Goal: Task Accomplishment & Management: Manage account settings

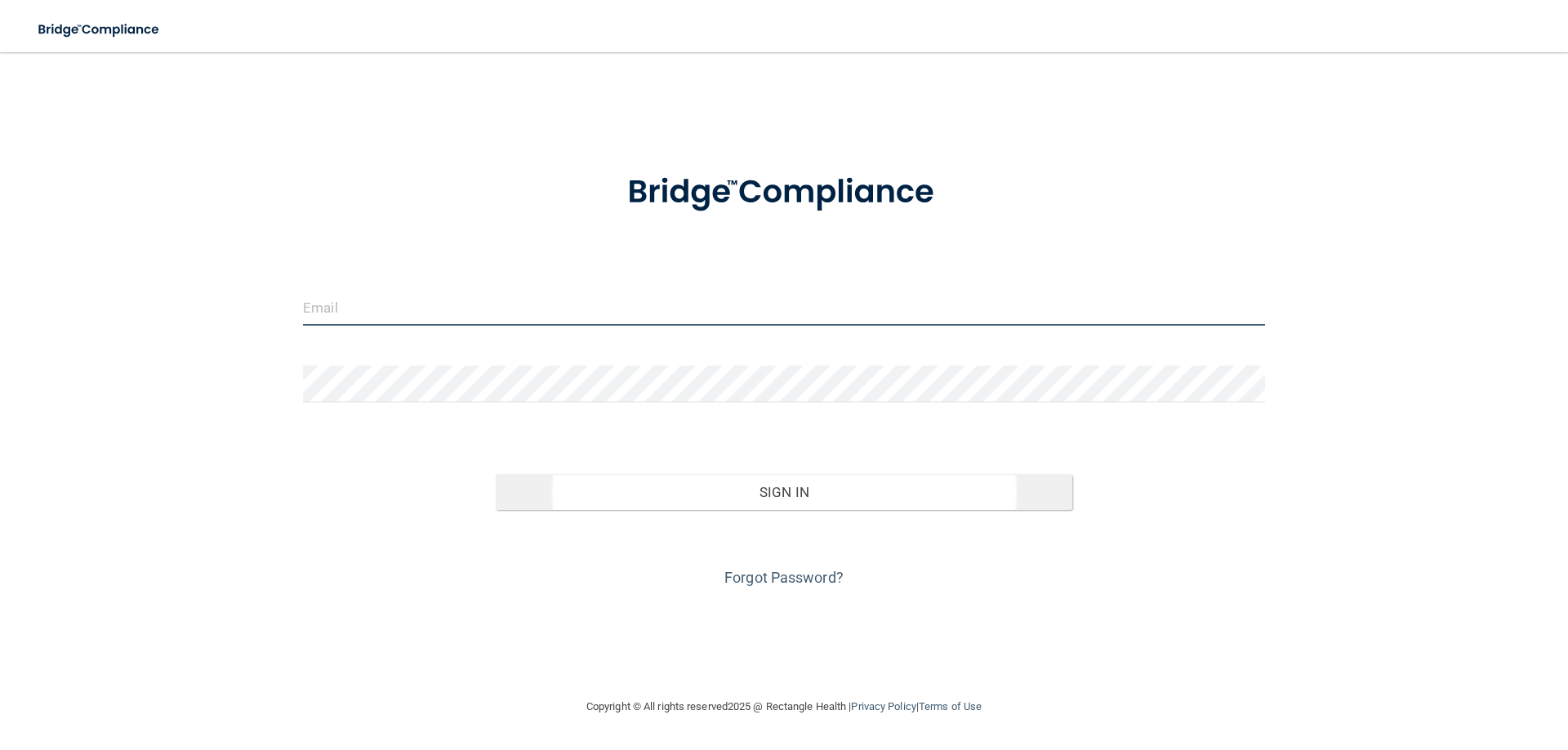
type input "[EMAIL_ADDRESS][DOMAIN_NAME]"
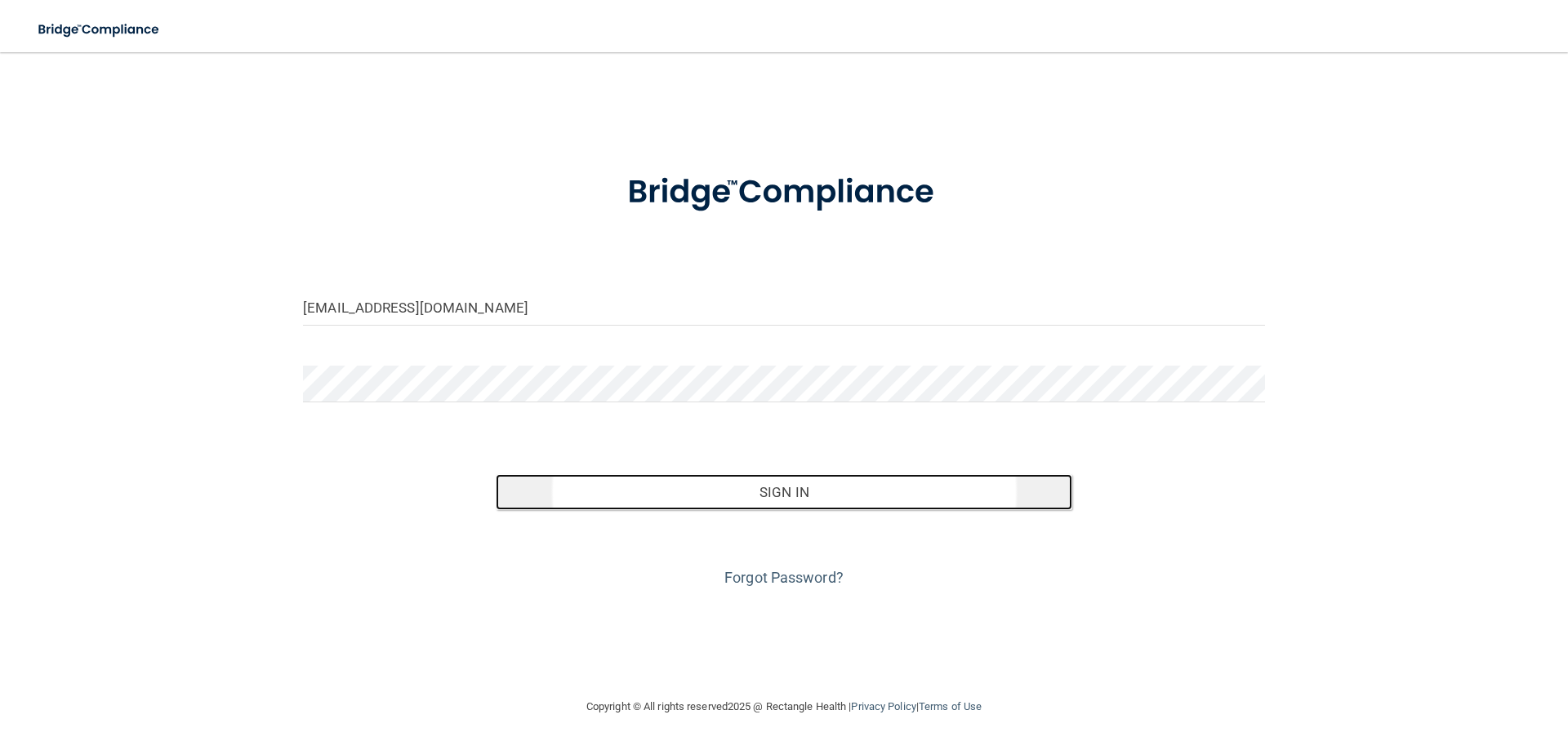
click at [663, 506] on button "Sign In" at bounding box center [784, 492] width 577 height 36
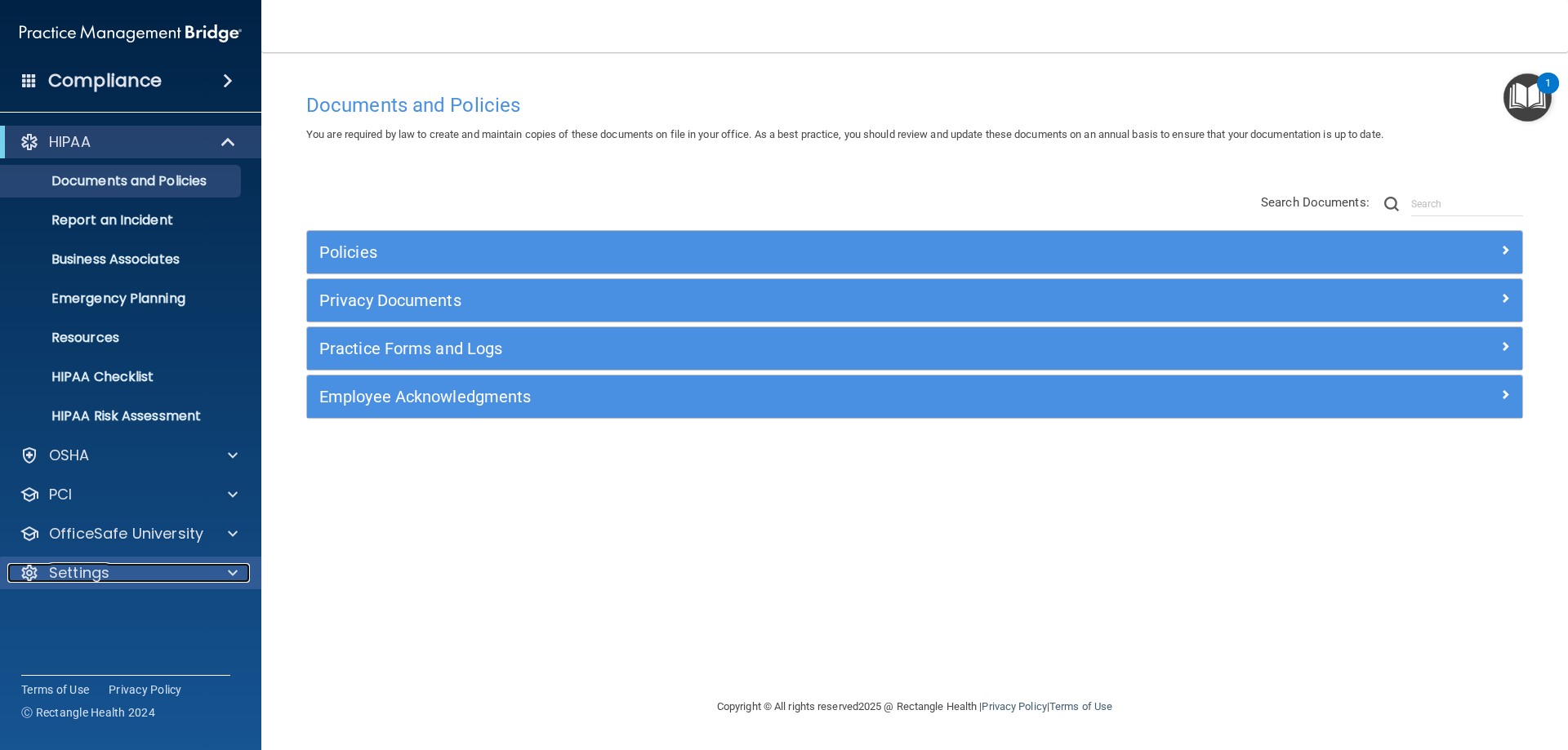
click at [66, 574] on p "Settings" at bounding box center [79, 573] width 60 height 19
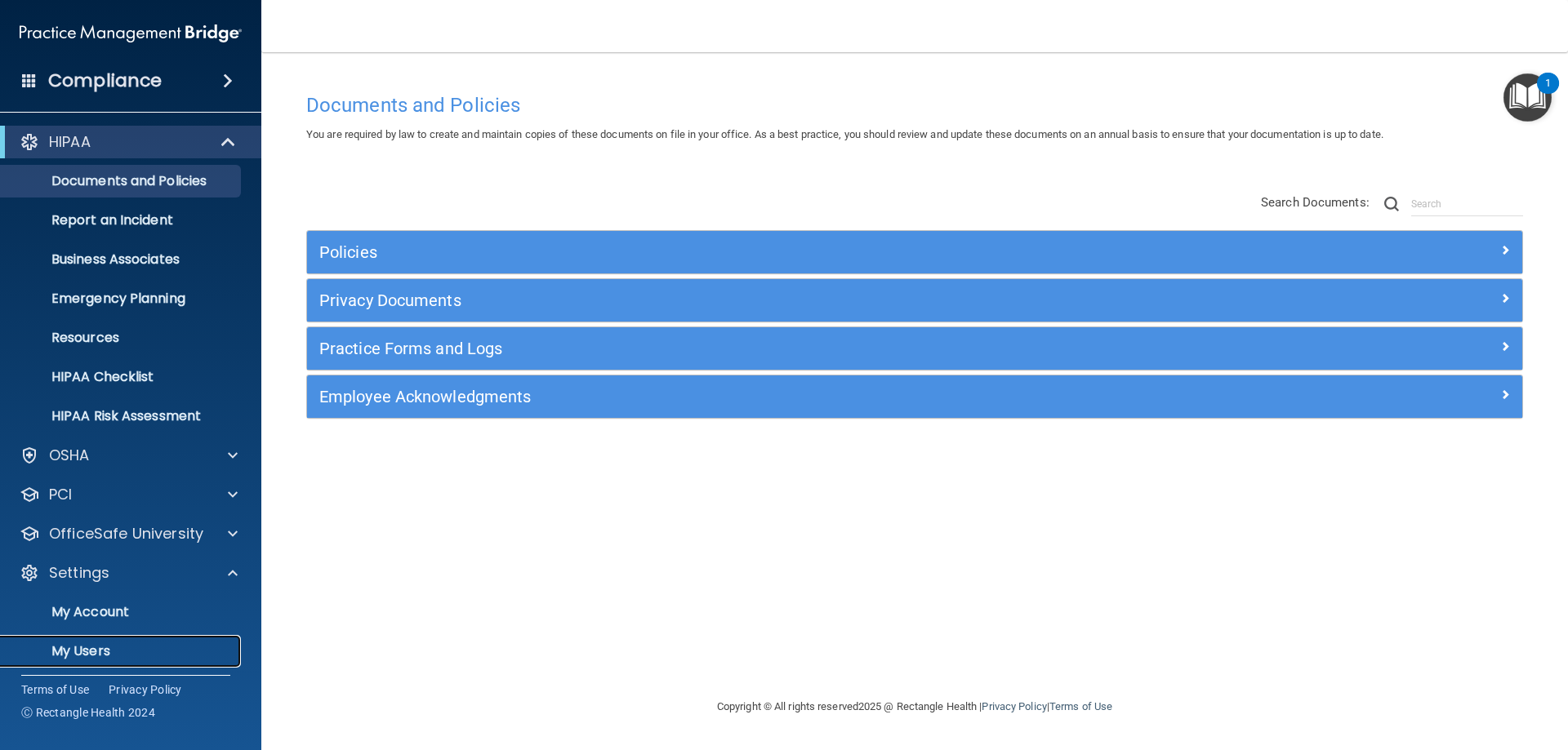
click at [81, 647] on p "My Users" at bounding box center [122, 651] width 223 height 17
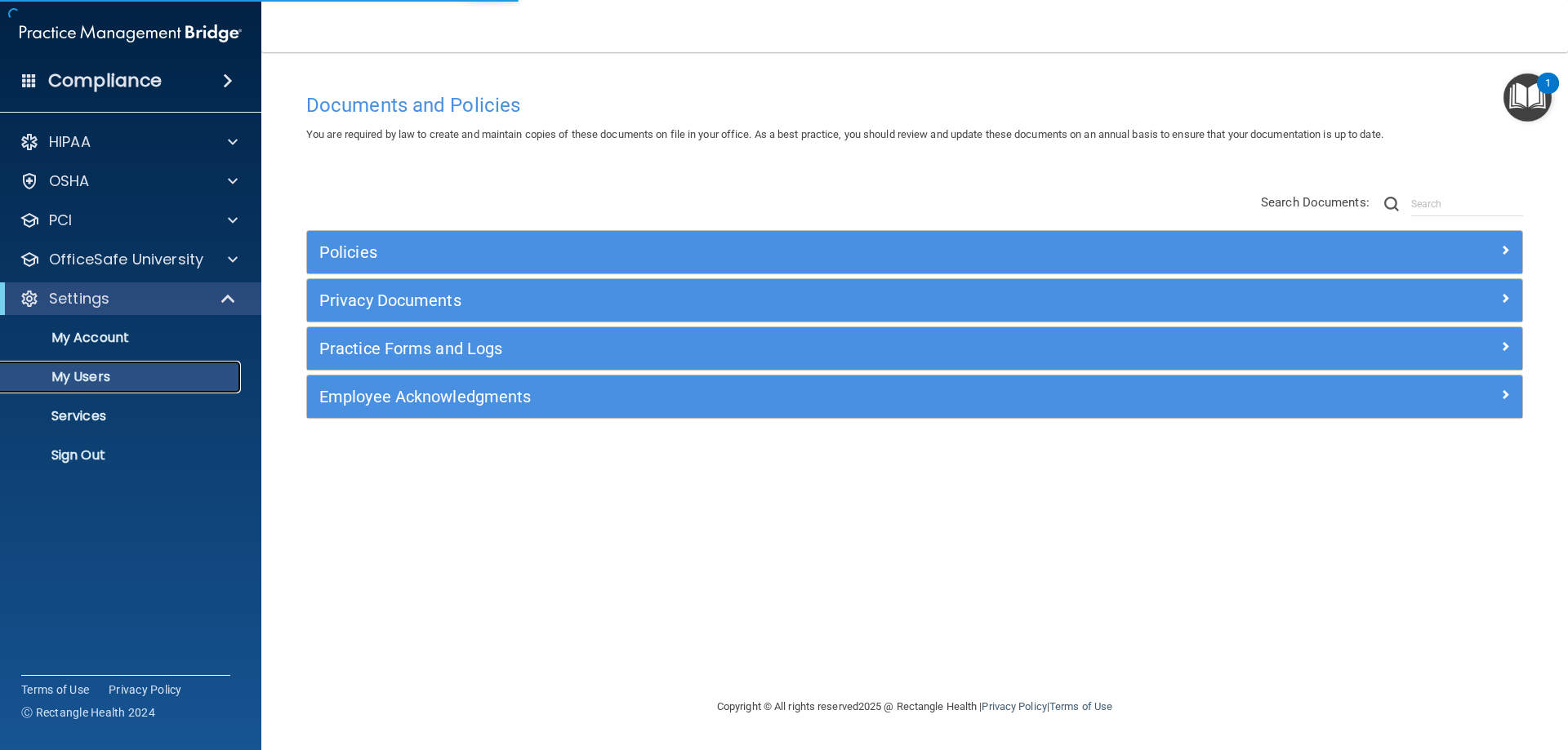
select select "20"
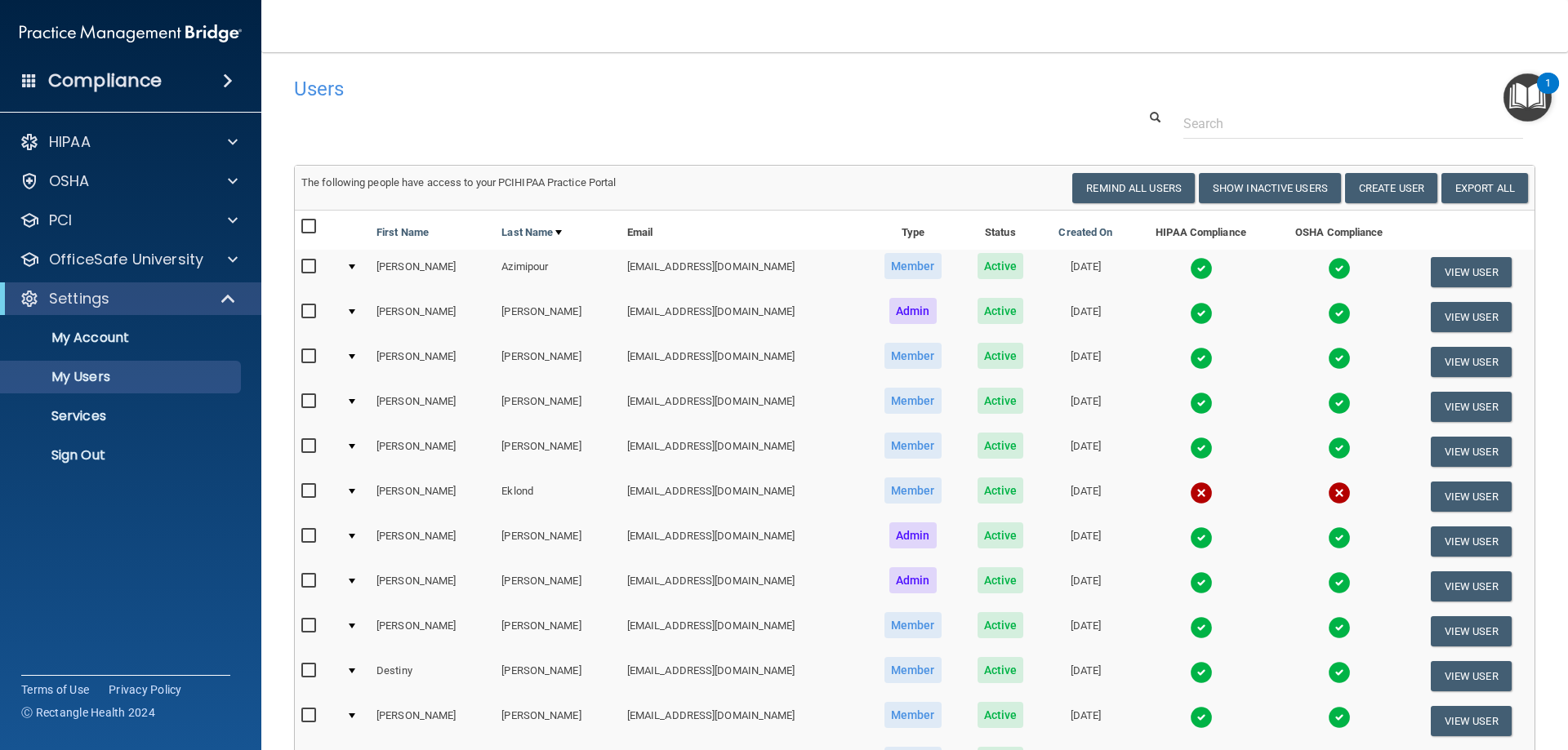
click at [634, 485] on td "[EMAIL_ADDRESS][DOMAIN_NAME]" at bounding box center [744, 497] width 245 height 45
click at [1440, 500] on button "View User" at bounding box center [1471, 496] width 81 height 30
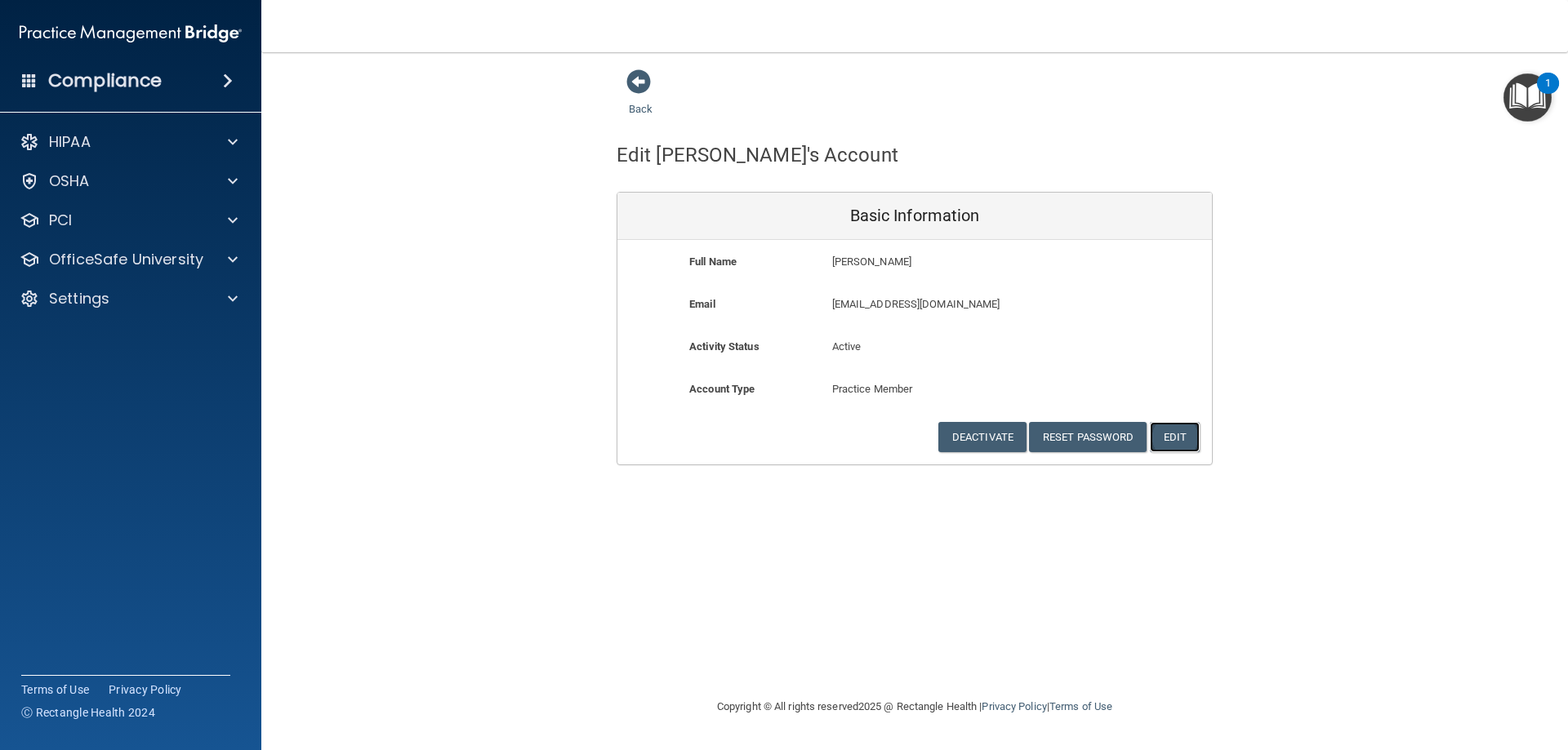
click at [1174, 433] on button "Edit" at bounding box center [1175, 437] width 50 height 30
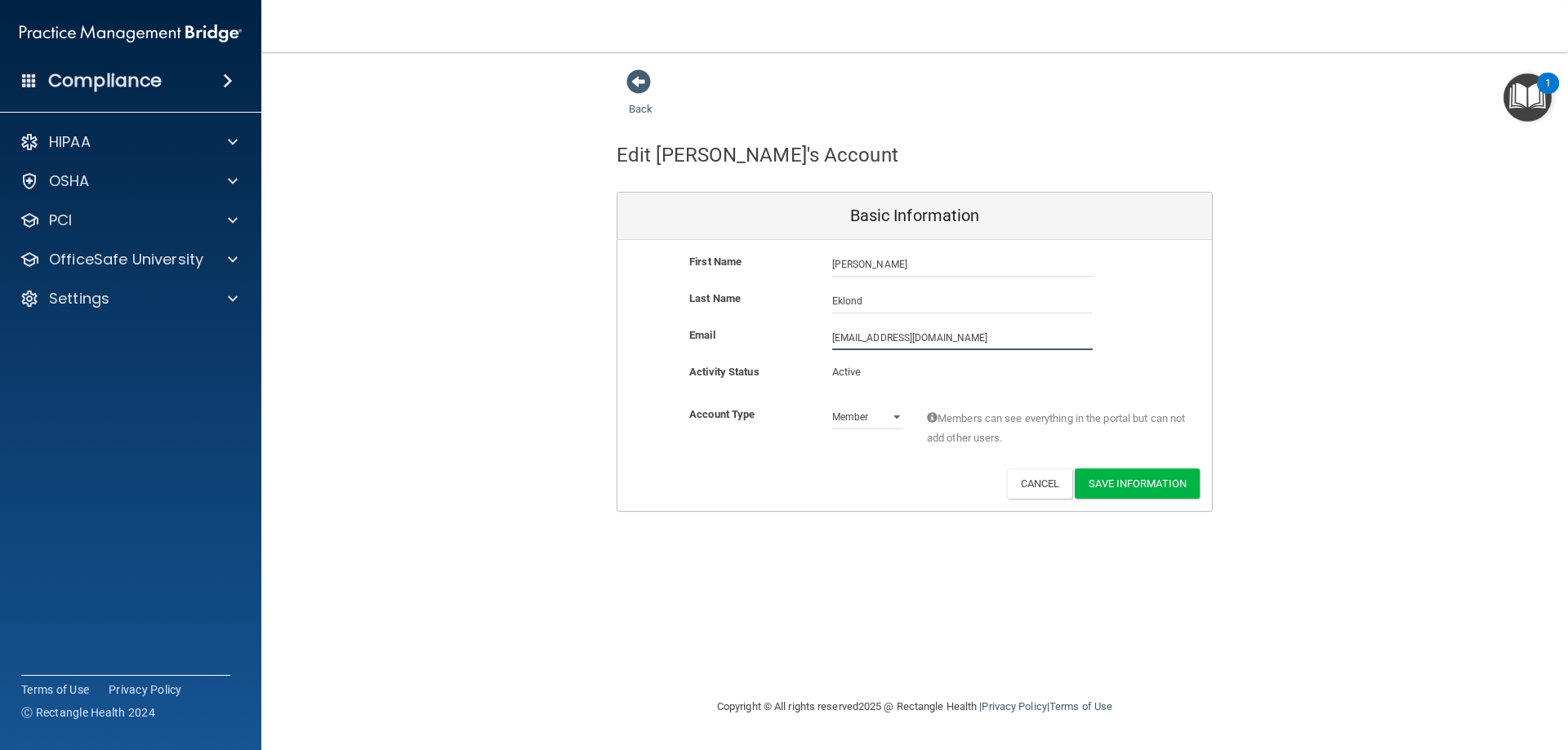
click at [877, 338] on input "[EMAIL_ADDRESS][DOMAIN_NAME]" at bounding box center [963, 338] width 261 height 24
type input "[EMAIL_ADDRESS][DOMAIN_NAME]"
click at [1125, 480] on button "Save Information" at bounding box center [1137, 486] width 125 height 30
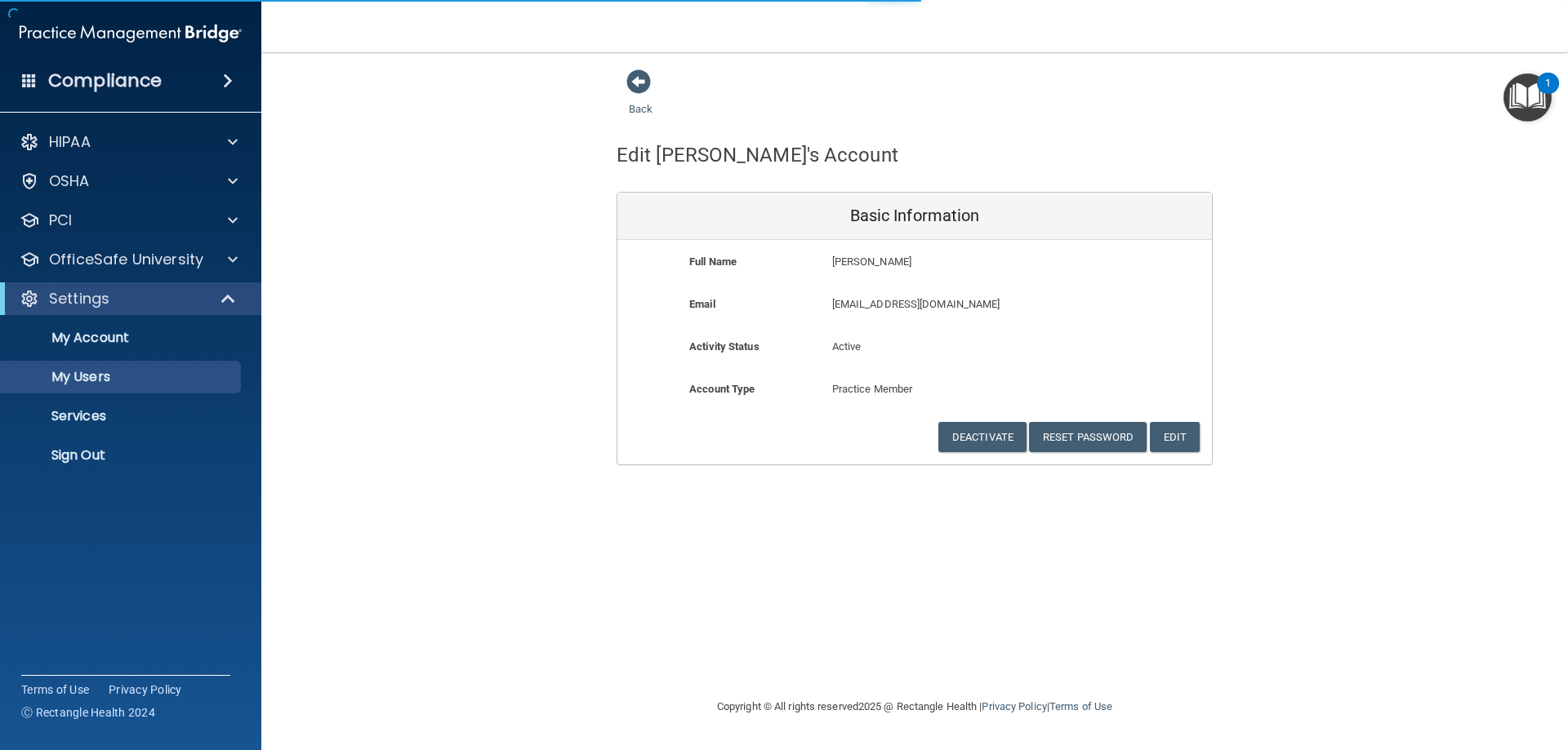
click at [364, 251] on div "Back Edit [PERSON_NAME]'s Account Basic Information Full Name [PERSON_NAME] [PE…" at bounding box center [915, 267] width 1242 height 397
click at [78, 84] on h4 "Compliance" at bounding box center [105, 80] width 114 height 22
select select "20"
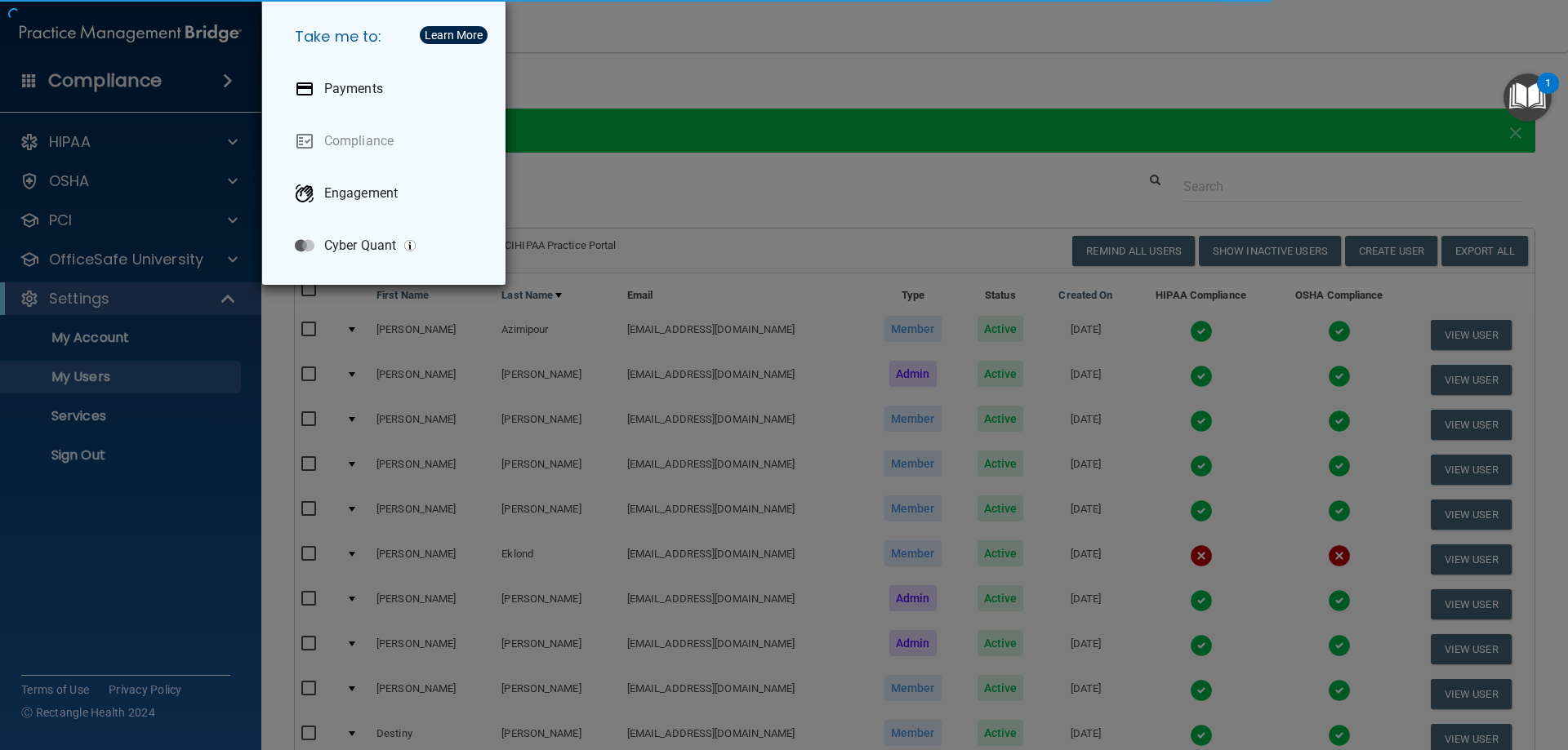
click at [49, 33] on div "Take me to: Payments Compliance Engagement Cyber Quant" at bounding box center [784, 375] width 1568 height 750
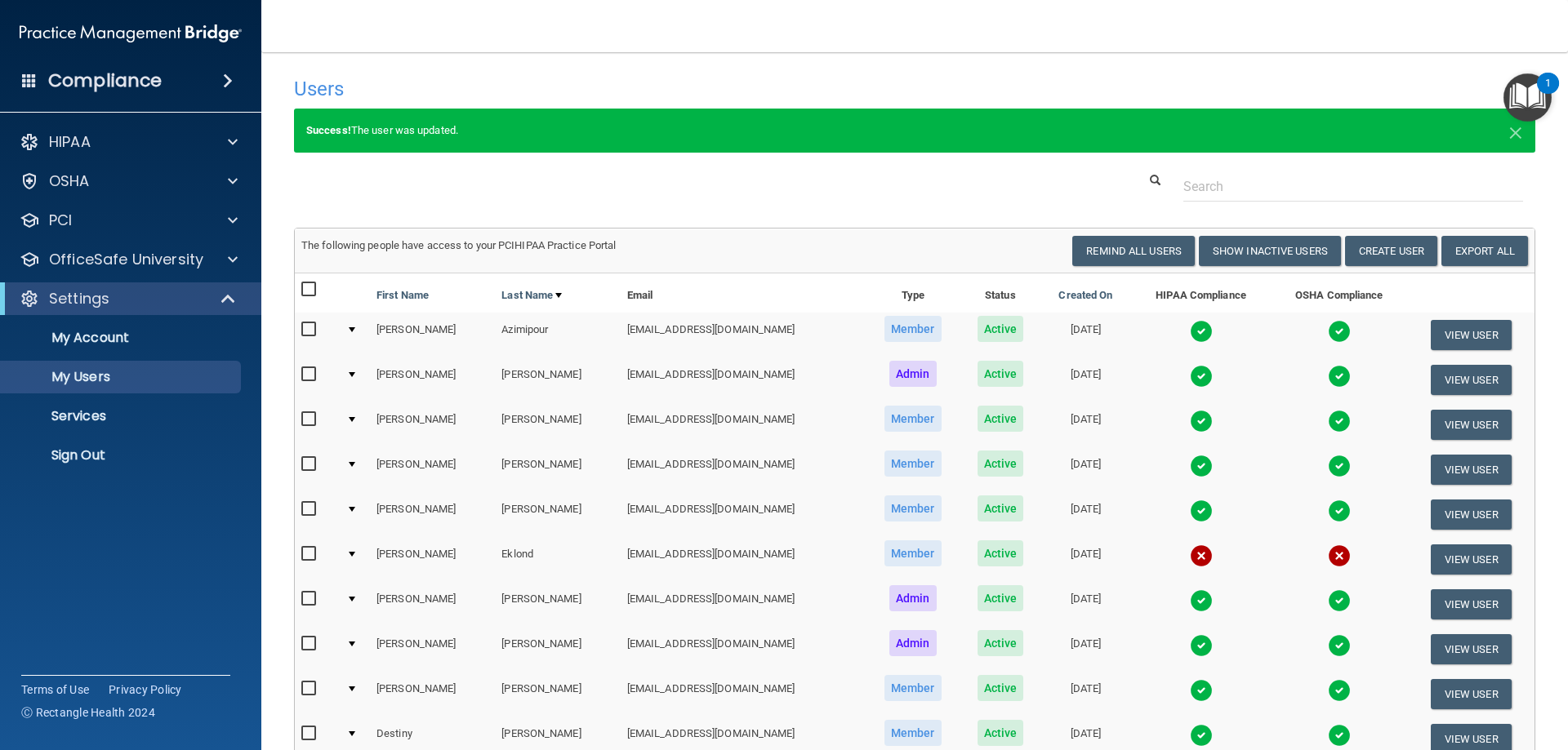
click at [656, 68] on main "Users Success! New user created. × Error! The user couldn't be created. × Succe…" at bounding box center [915, 402] width 1307 height 698
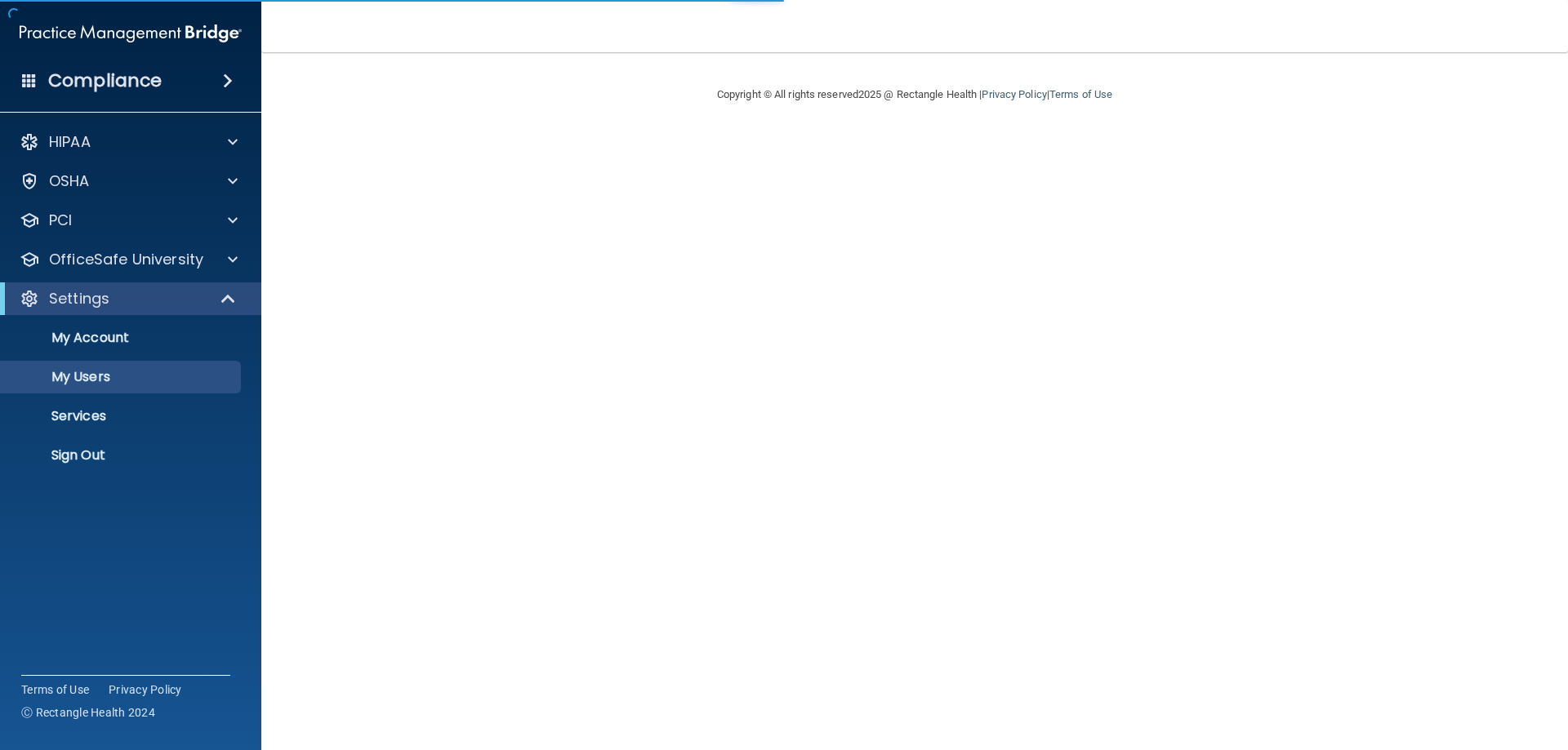
select select "20"
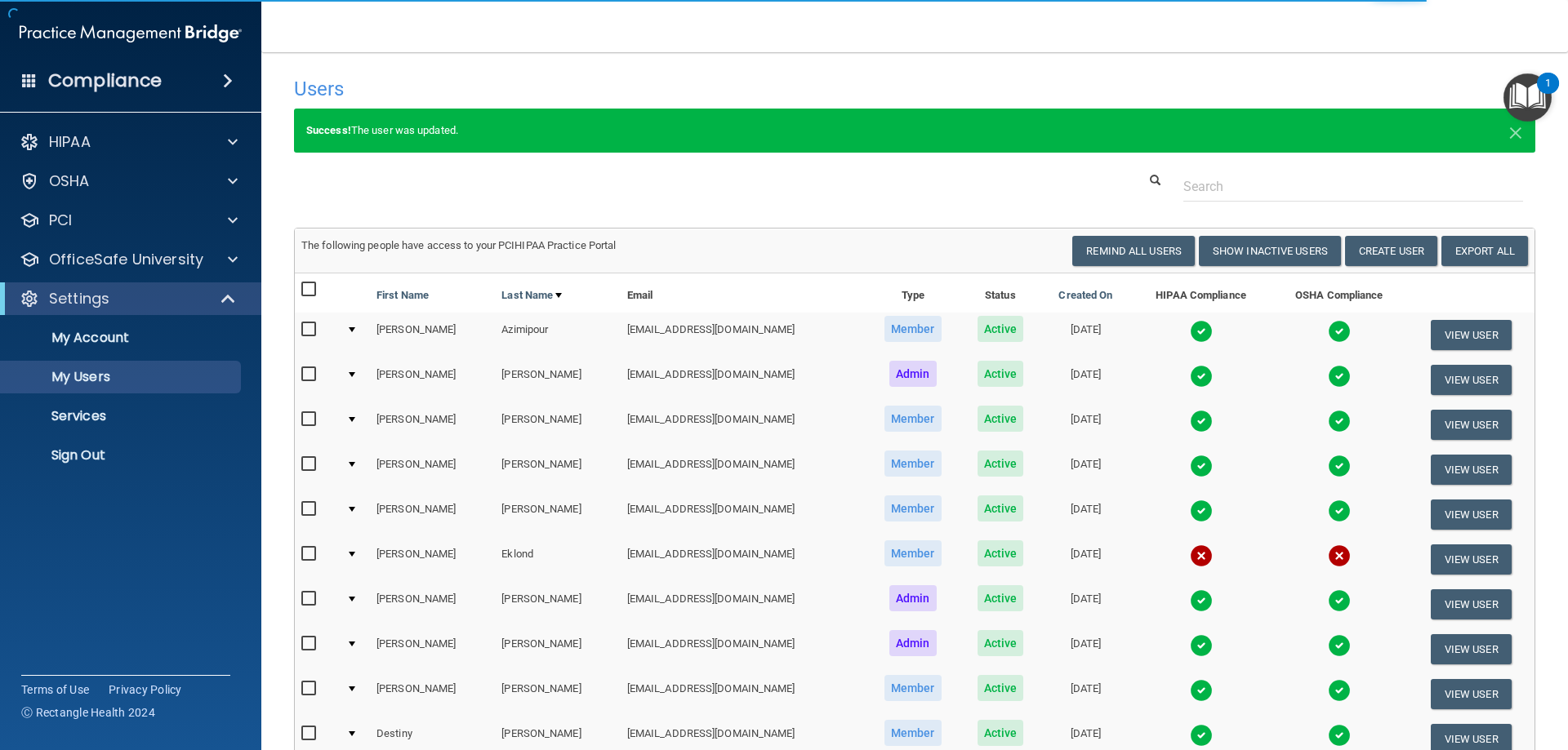
click at [910, 82] on h4 "Users" at bounding box center [651, 89] width 714 height 21
click at [902, 5] on nav "Toggle navigation Katie Evans km_smith09@yahoo.com Manage My Enterprise Provide…" at bounding box center [915, 26] width 1307 height 53
click at [909, 45] on nav "Toggle navigation Katie Evans km_smith09@yahoo.com Manage My Enterprise Provide…" at bounding box center [915, 26] width 1307 height 53
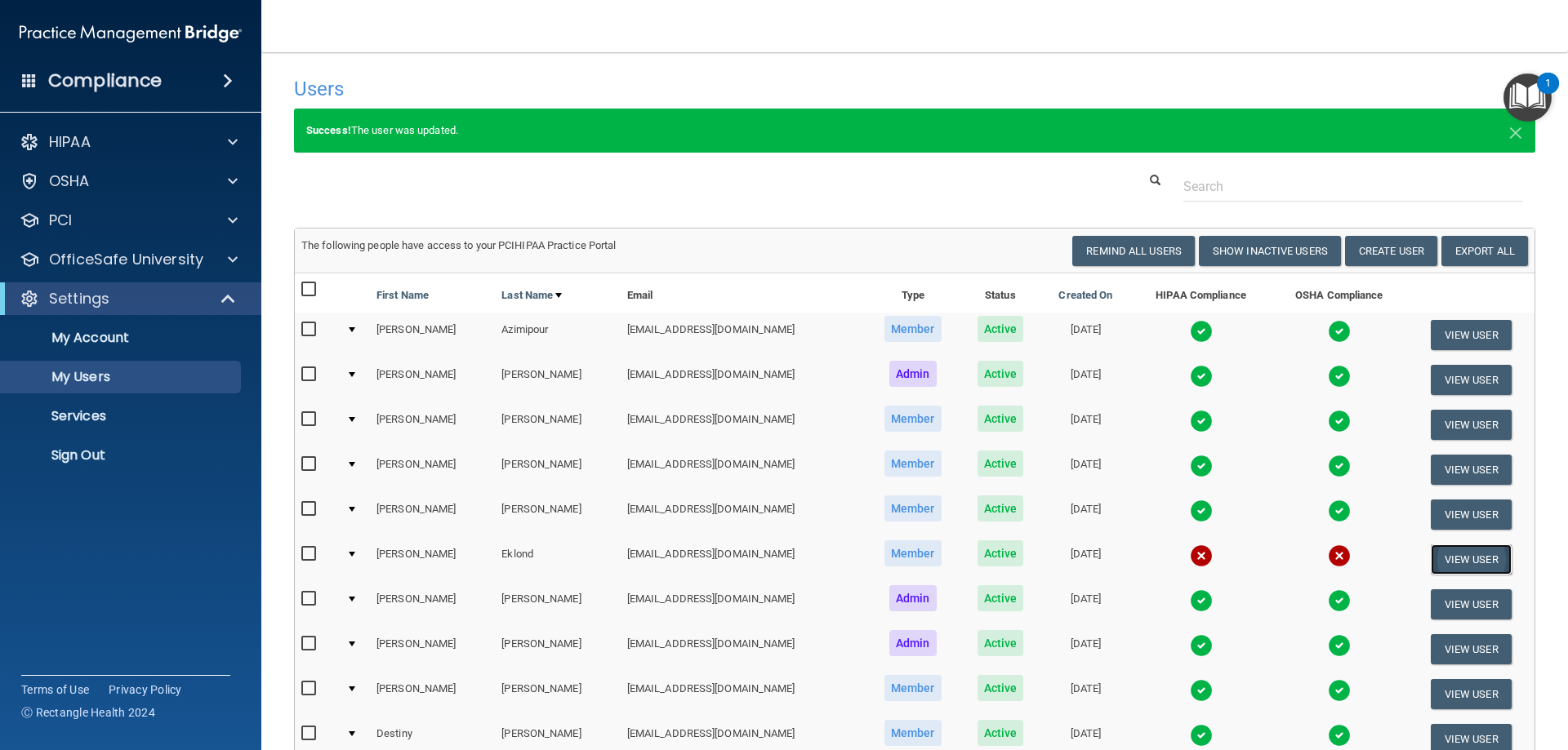
click at [1451, 551] on button "View User" at bounding box center [1471, 559] width 81 height 30
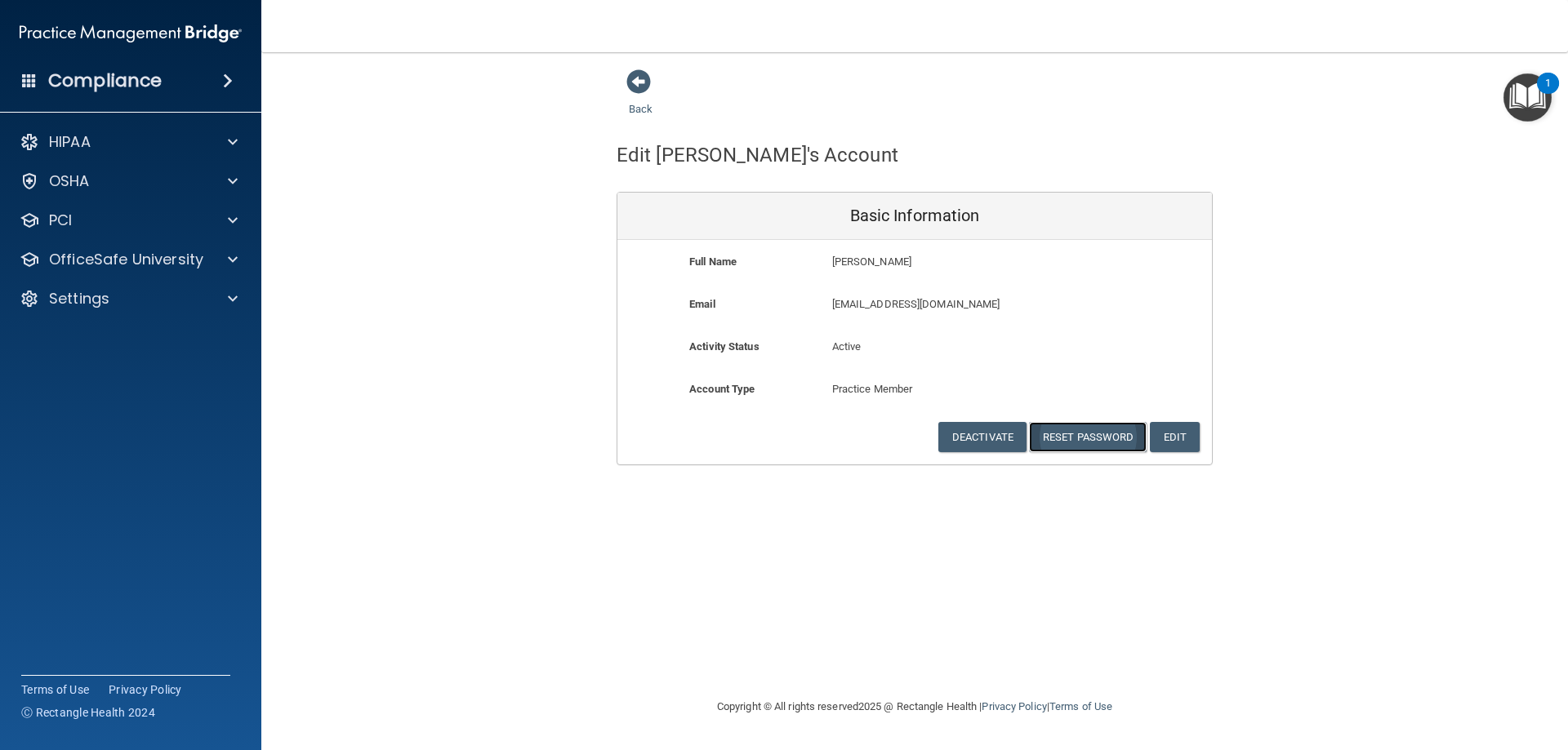
click at [1103, 442] on button "Reset Password" at bounding box center [1087, 437] width 118 height 30
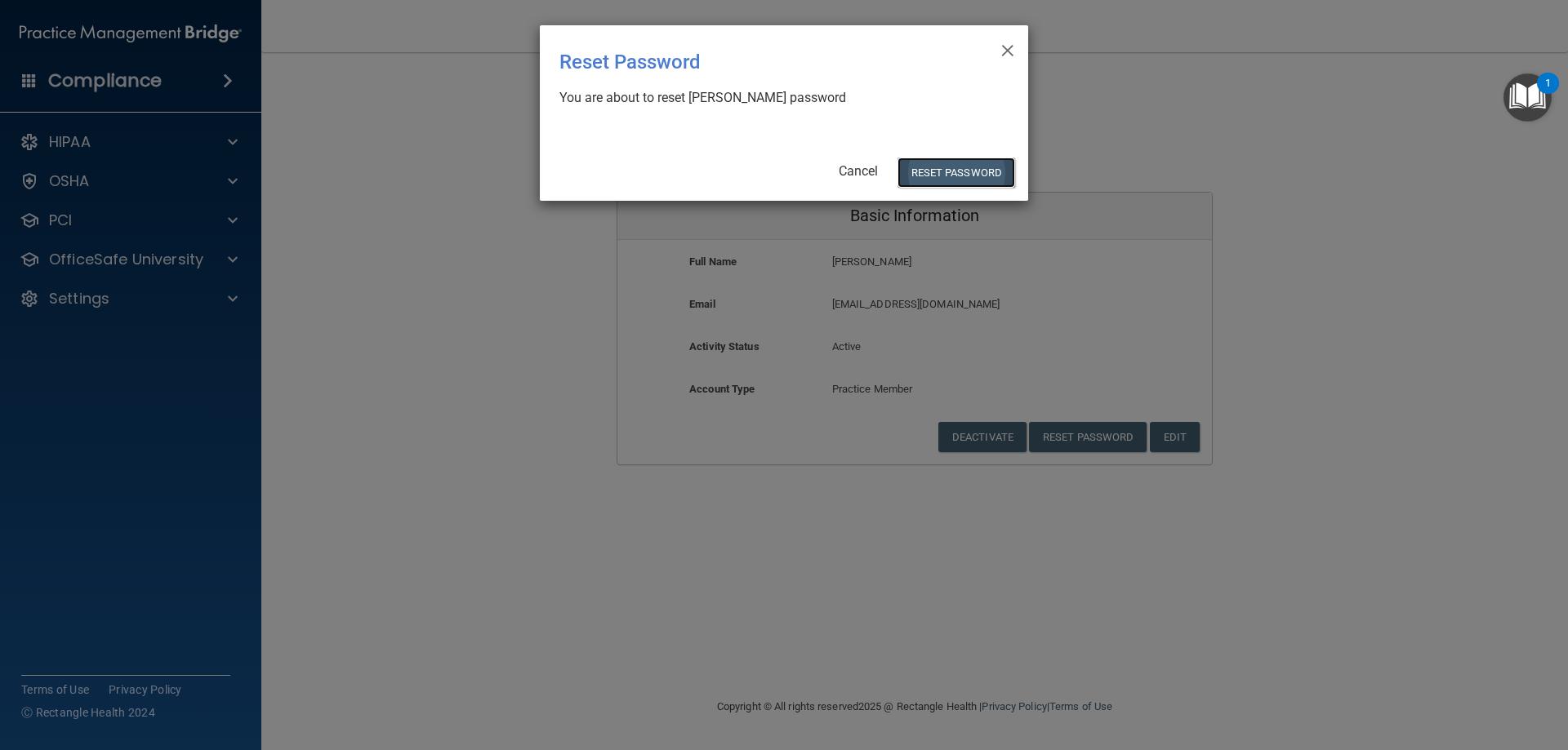
click at [944, 170] on button "Reset Password" at bounding box center [956, 172] width 118 height 30
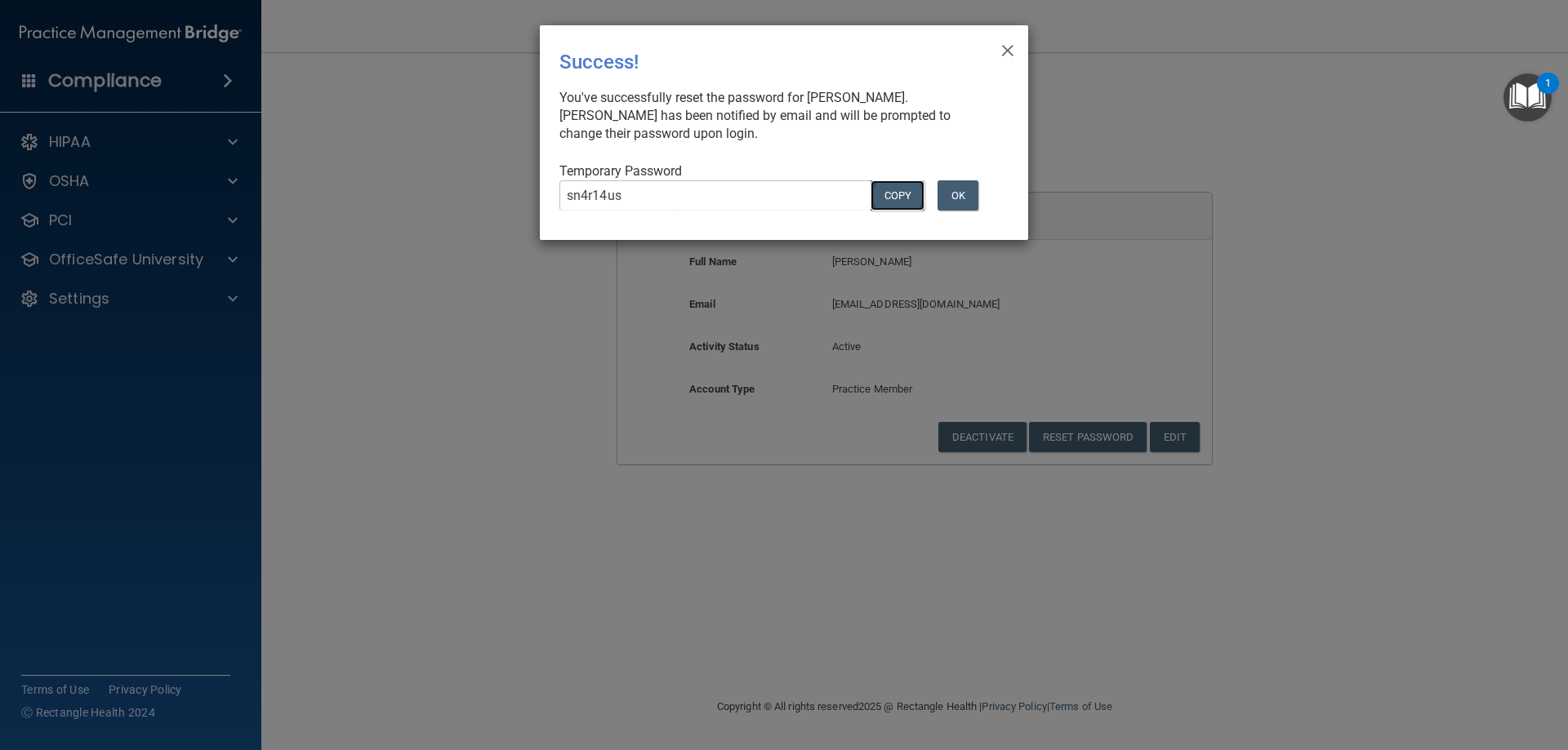
click at [886, 201] on button "COPY" at bounding box center [897, 195] width 54 height 30
click at [957, 199] on button "OK" at bounding box center [958, 195] width 41 height 30
